Goal: Find specific page/section: Find specific page/section

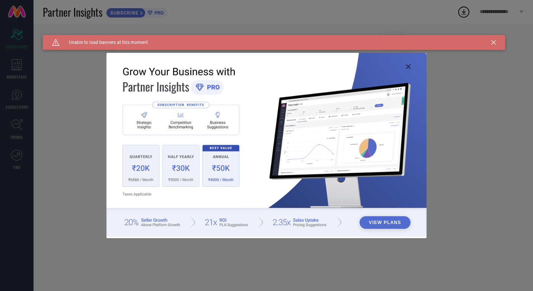
type input "All"
click at [408, 68] on icon at bounding box center [408, 66] width 4 height 4
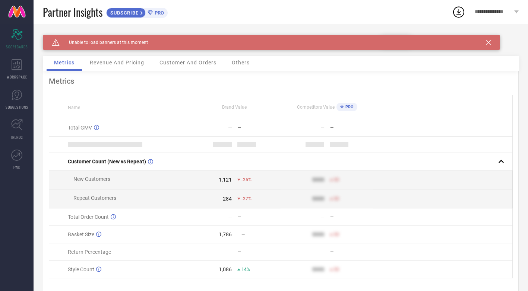
click at [487, 45] on div "Caution Created with Sketch. Unable to load banners at this moment" at bounding box center [271, 42] width 457 height 15
click at [488, 42] on icon at bounding box center [488, 42] width 4 height 4
